Goal: Task Accomplishment & Management: Manage account settings

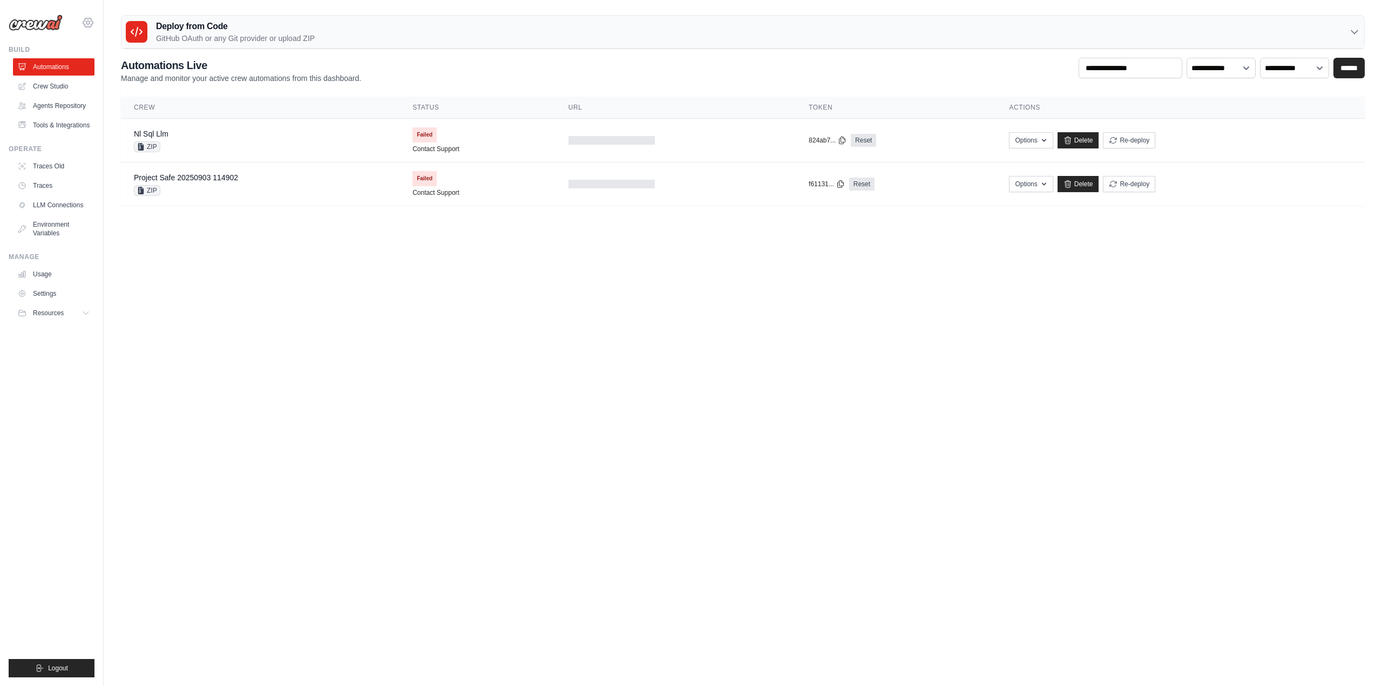
click at [85, 19] on icon at bounding box center [88, 22] width 13 height 13
click at [132, 44] on div "[PERSON_NAME][EMAIL_ADDRESS][PERSON_NAME][DOMAIN_NAME]" at bounding box center [132, 41] width 85 height 11
click at [113, 74] on link "Settings" at bounding box center [135, 67] width 103 height 22
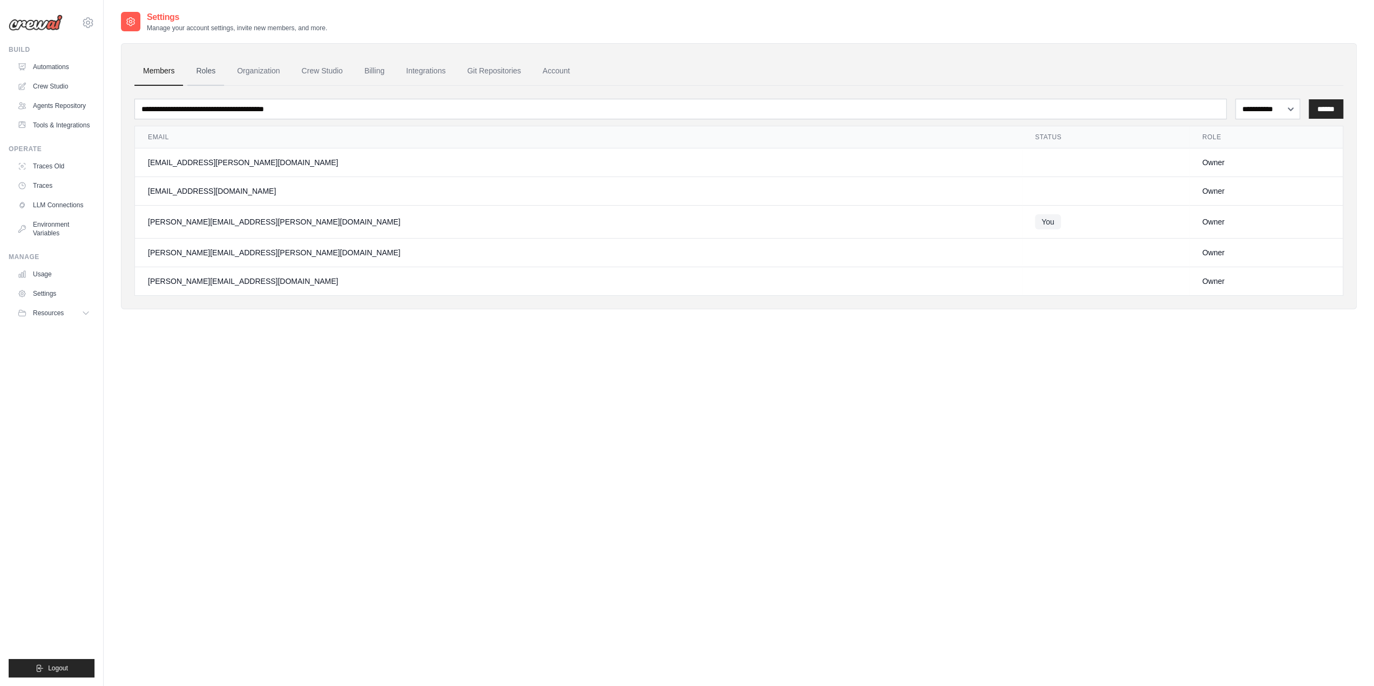
click at [199, 73] on link "Roles" at bounding box center [205, 71] width 37 height 29
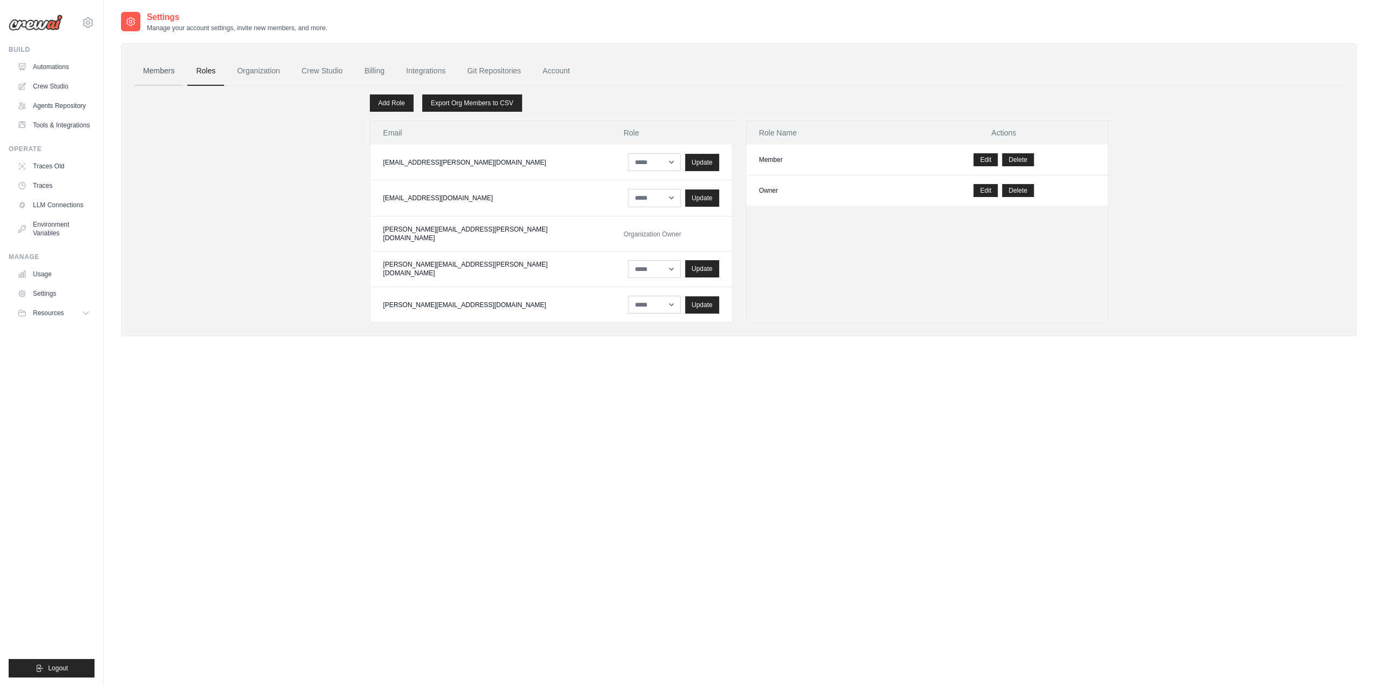
click at [159, 72] on link "Members" at bounding box center [158, 71] width 49 height 29
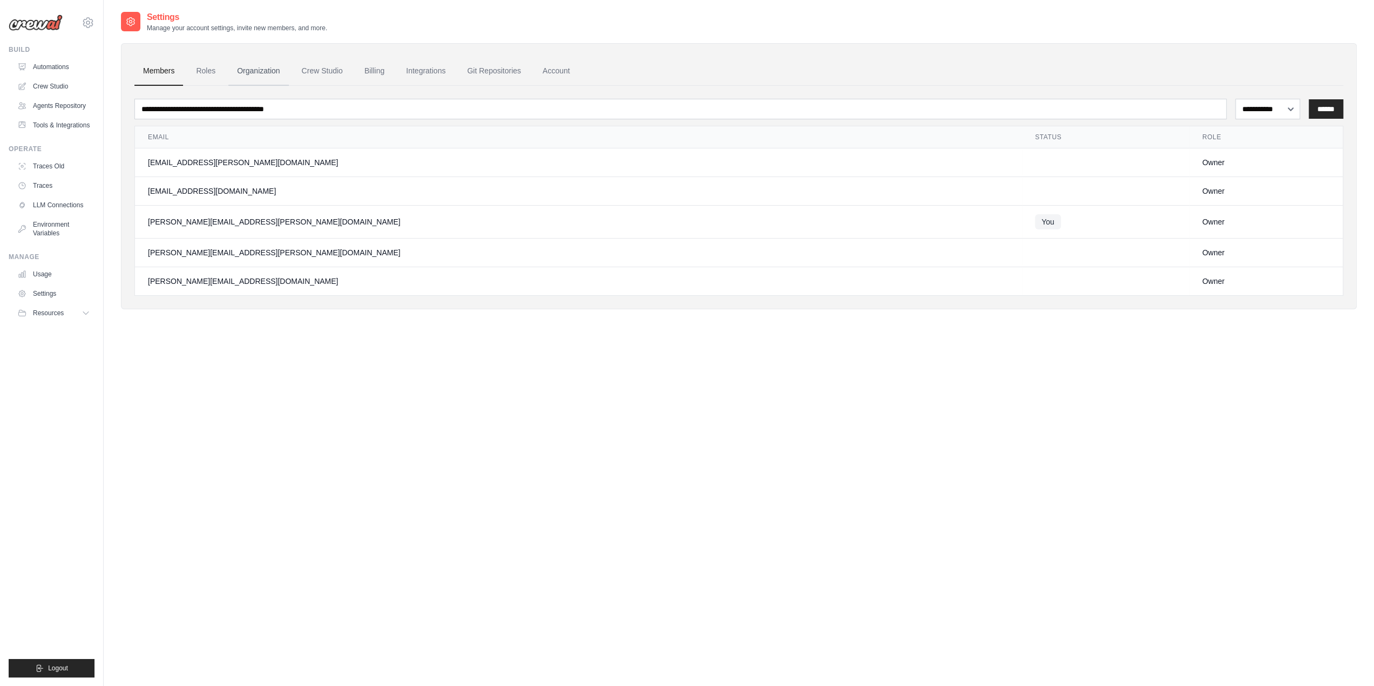
click at [260, 71] on link "Organization" at bounding box center [258, 71] width 60 height 29
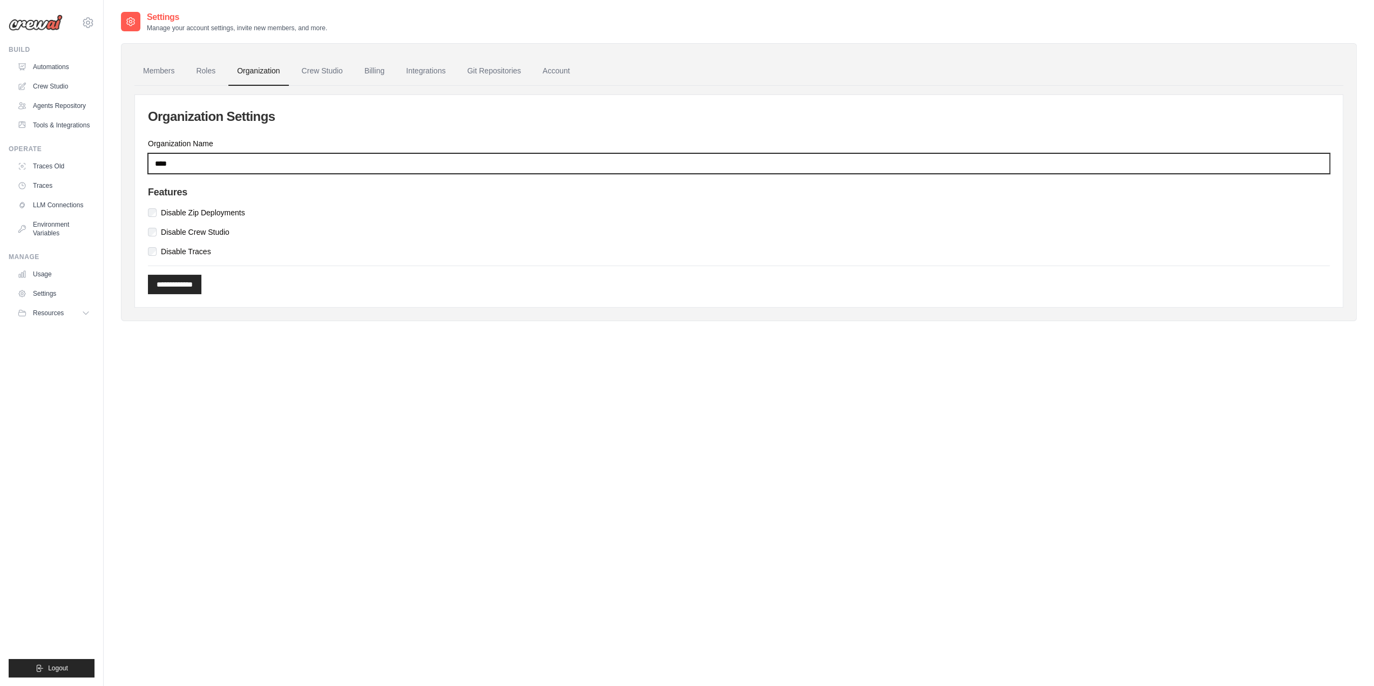
click at [184, 162] on input "****" at bounding box center [739, 163] width 1182 height 21
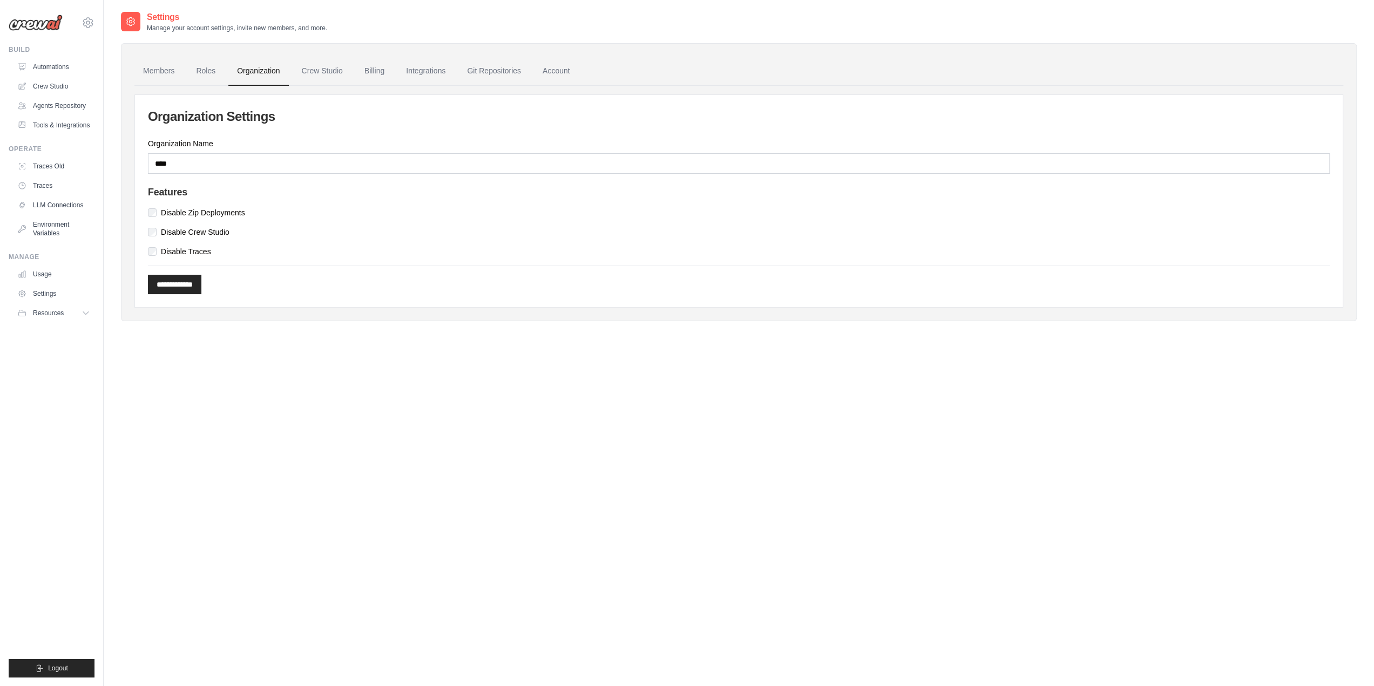
click at [376, 350] on div "Settings Manage your account settings, invite new members, and more. Members Ro…" at bounding box center [739, 354] width 1236 height 686
click at [155, 71] on link "Members" at bounding box center [158, 71] width 49 height 29
